Goal: Task Accomplishment & Management: Manage account settings

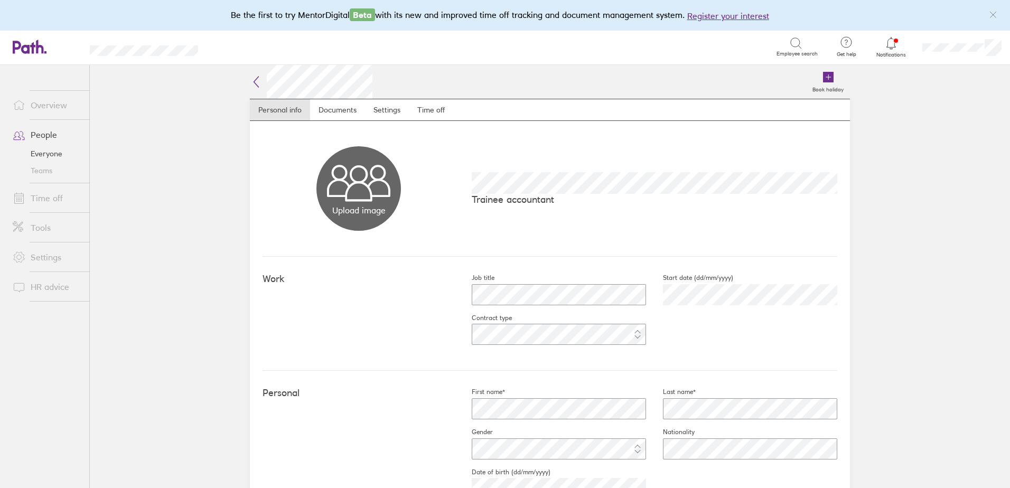
drag, startPoint x: 439, startPoint y: 104, endPoint x: 460, endPoint y: 104, distance: 21.7
click at [439, 104] on link "Time off" at bounding box center [431, 109] width 44 height 21
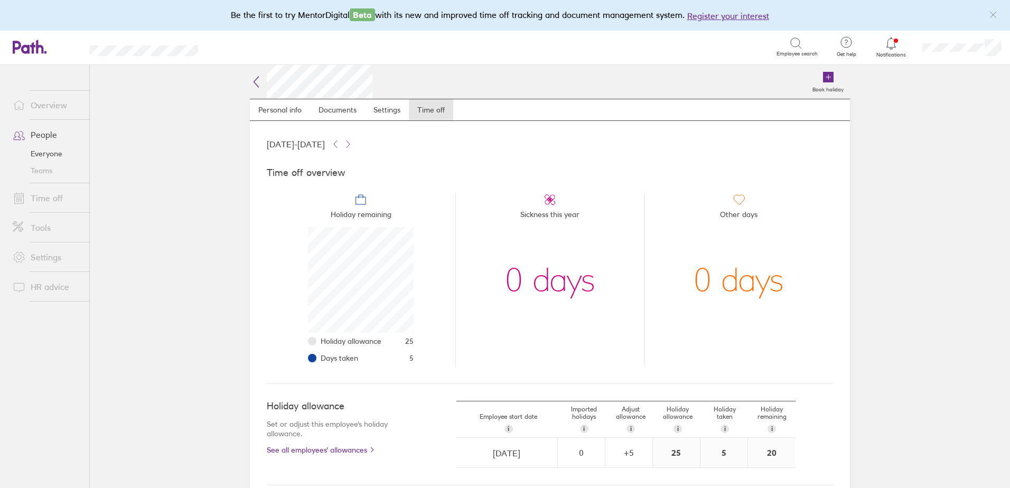
scroll to position [106, 106]
click at [337, 142] on icon at bounding box center [335, 144] width 3 height 7
click at [340, 142] on icon at bounding box center [335, 144] width 8 height 8
click at [340, 143] on icon at bounding box center [335, 144] width 8 height 8
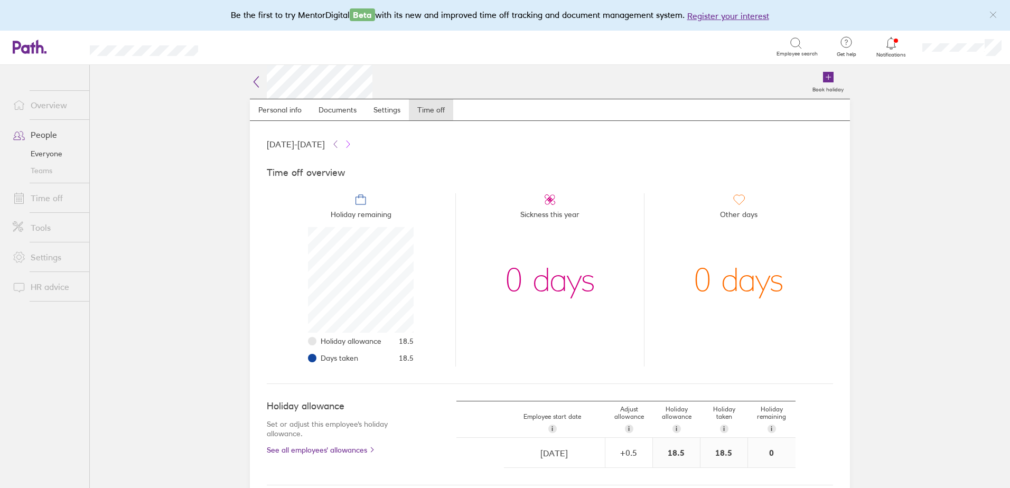
click at [352, 144] on icon at bounding box center [348, 144] width 8 height 8
click at [340, 142] on icon at bounding box center [335, 144] width 8 height 8
click at [352, 145] on icon at bounding box center [348, 144] width 8 height 8
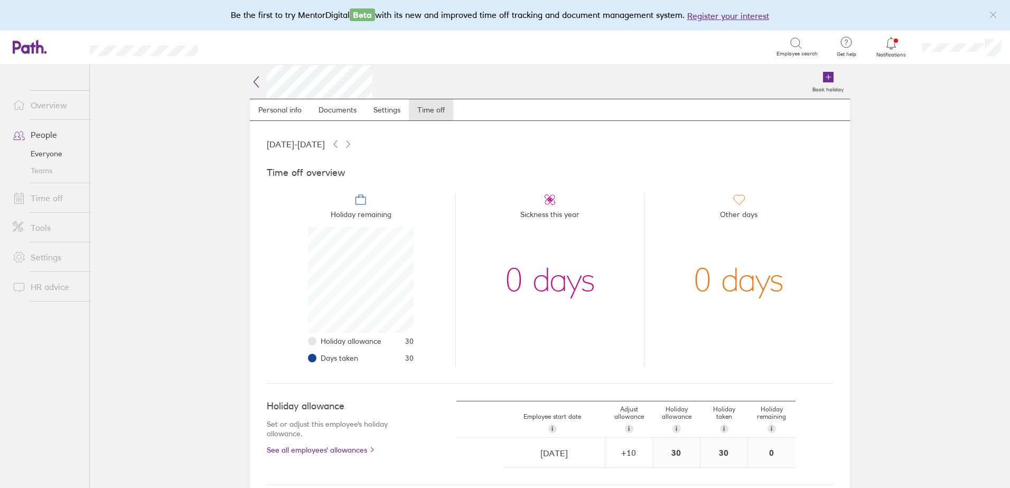
click at [340, 145] on icon at bounding box center [335, 144] width 8 height 8
click at [350, 144] on icon at bounding box center [348, 144] width 3 height 7
click at [352, 143] on icon at bounding box center [348, 144] width 8 height 8
click at [340, 144] on icon at bounding box center [335, 144] width 8 height 8
click at [352, 142] on icon at bounding box center [348, 144] width 8 height 8
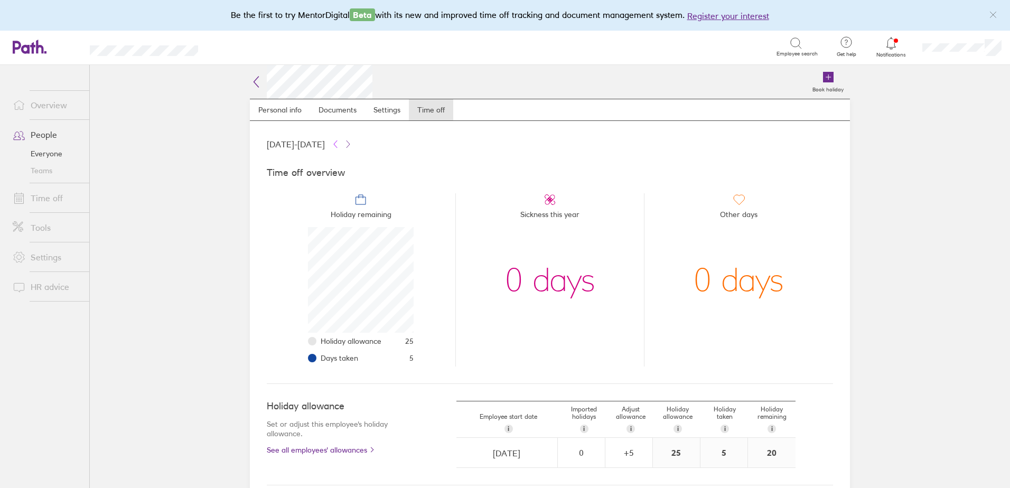
click at [337, 146] on icon at bounding box center [335, 144] width 3 height 7
click at [340, 147] on icon at bounding box center [335, 144] width 8 height 8
click at [352, 144] on icon at bounding box center [348, 144] width 8 height 8
click at [340, 144] on icon at bounding box center [335, 144] width 8 height 8
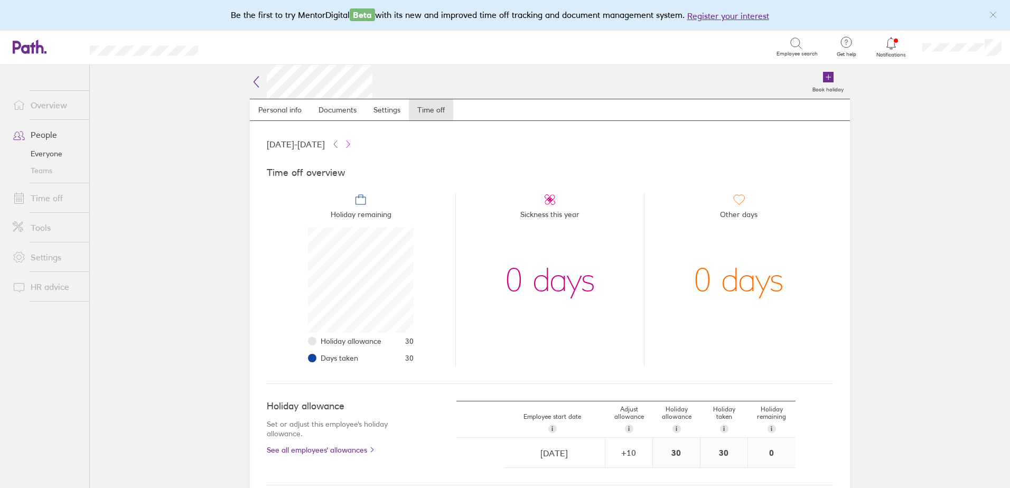
click at [352, 143] on icon at bounding box center [348, 144] width 8 height 8
